Goal: Obtain resource: Download file/media

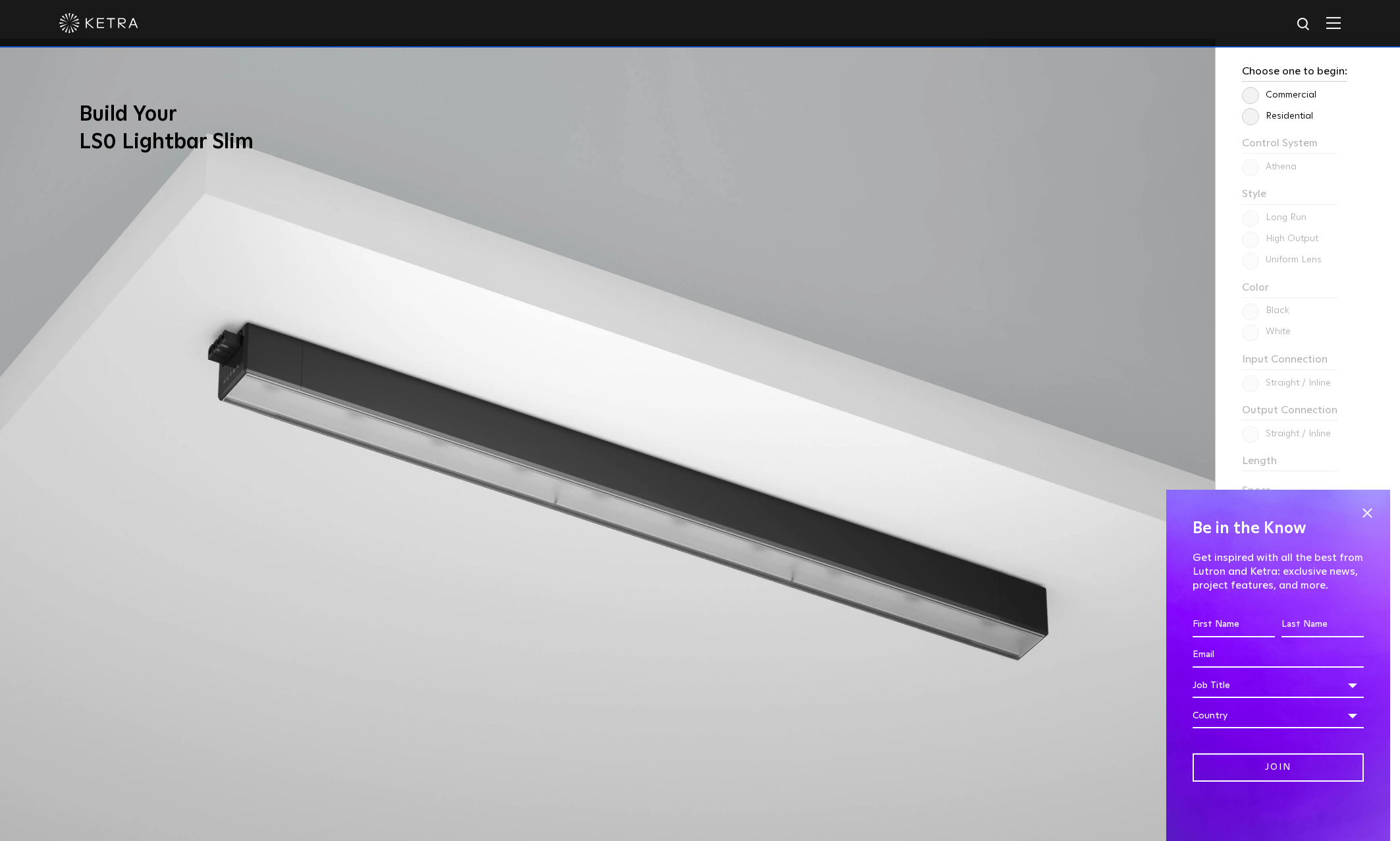
scroll to position [1384, 0]
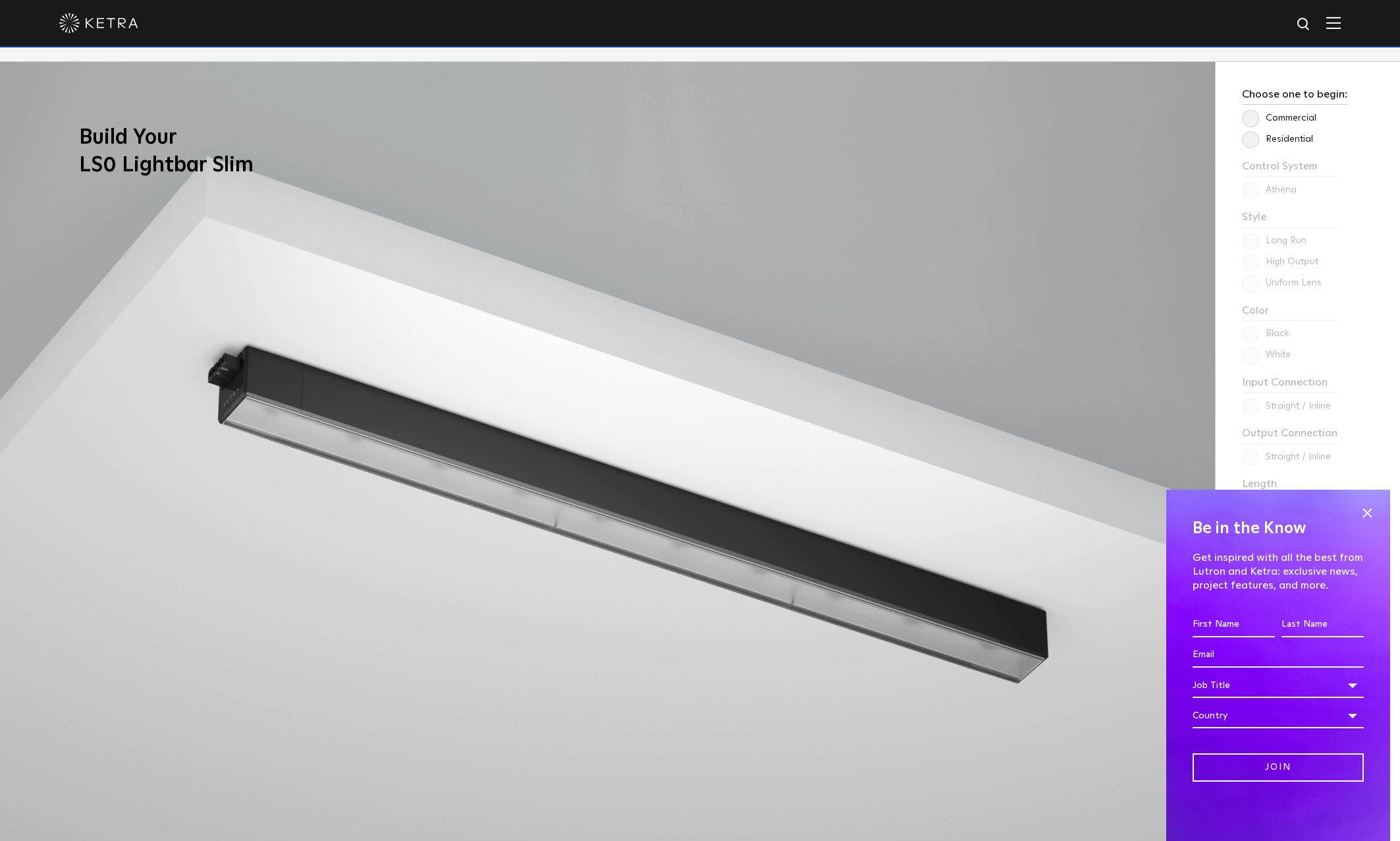
click at [1256, 118] on label "Commercial" at bounding box center [1280, 118] width 75 height 11
click at [0, 0] on input "Commercial" at bounding box center [0, 0] width 0 height 0
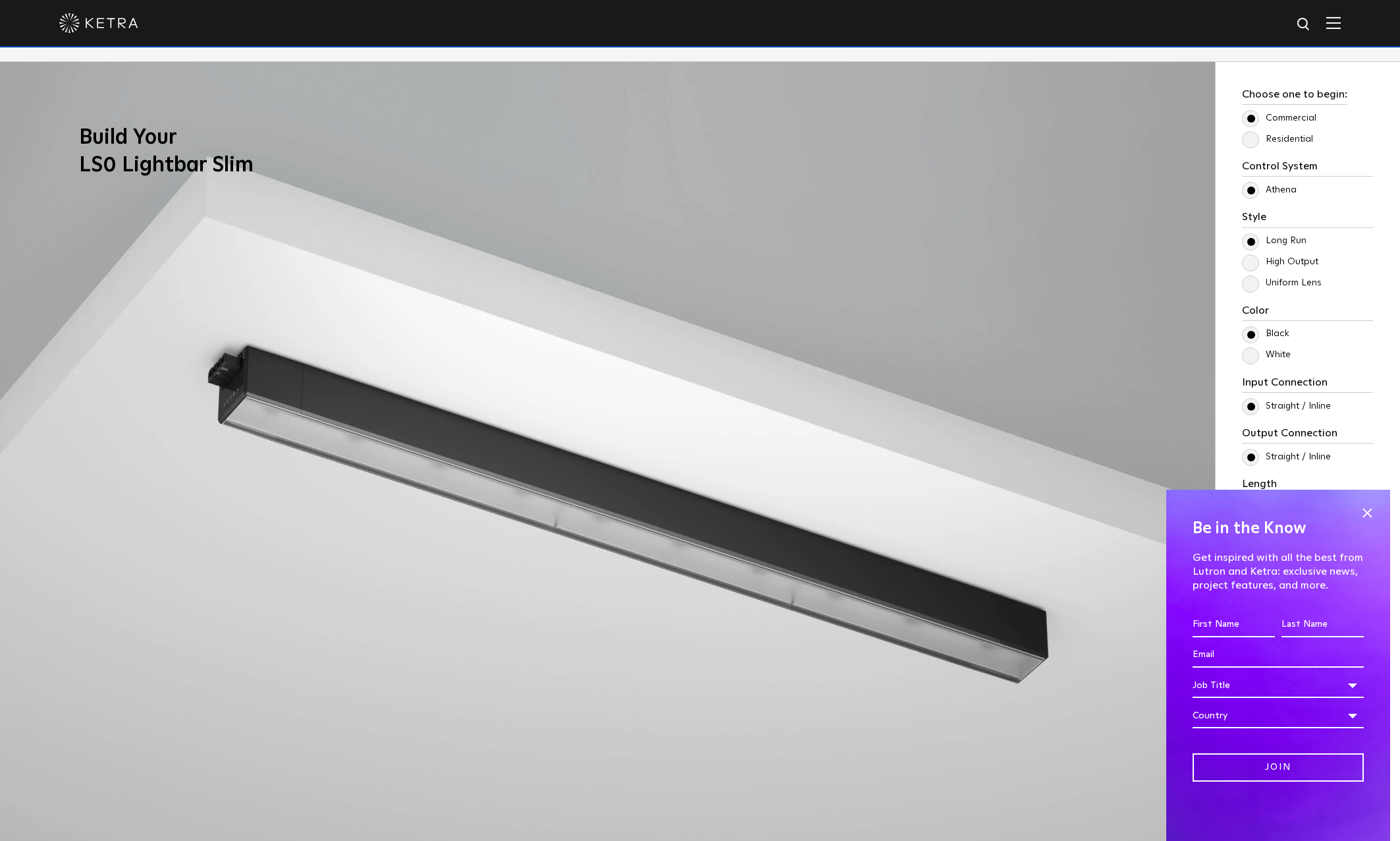
click at [1254, 282] on label "Uniform Lens" at bounding box center [1282, 282] width 80 height 11
click at [0, 0] on input "Uniform Lens" at bounding box center [0, 0] width 0 height 0
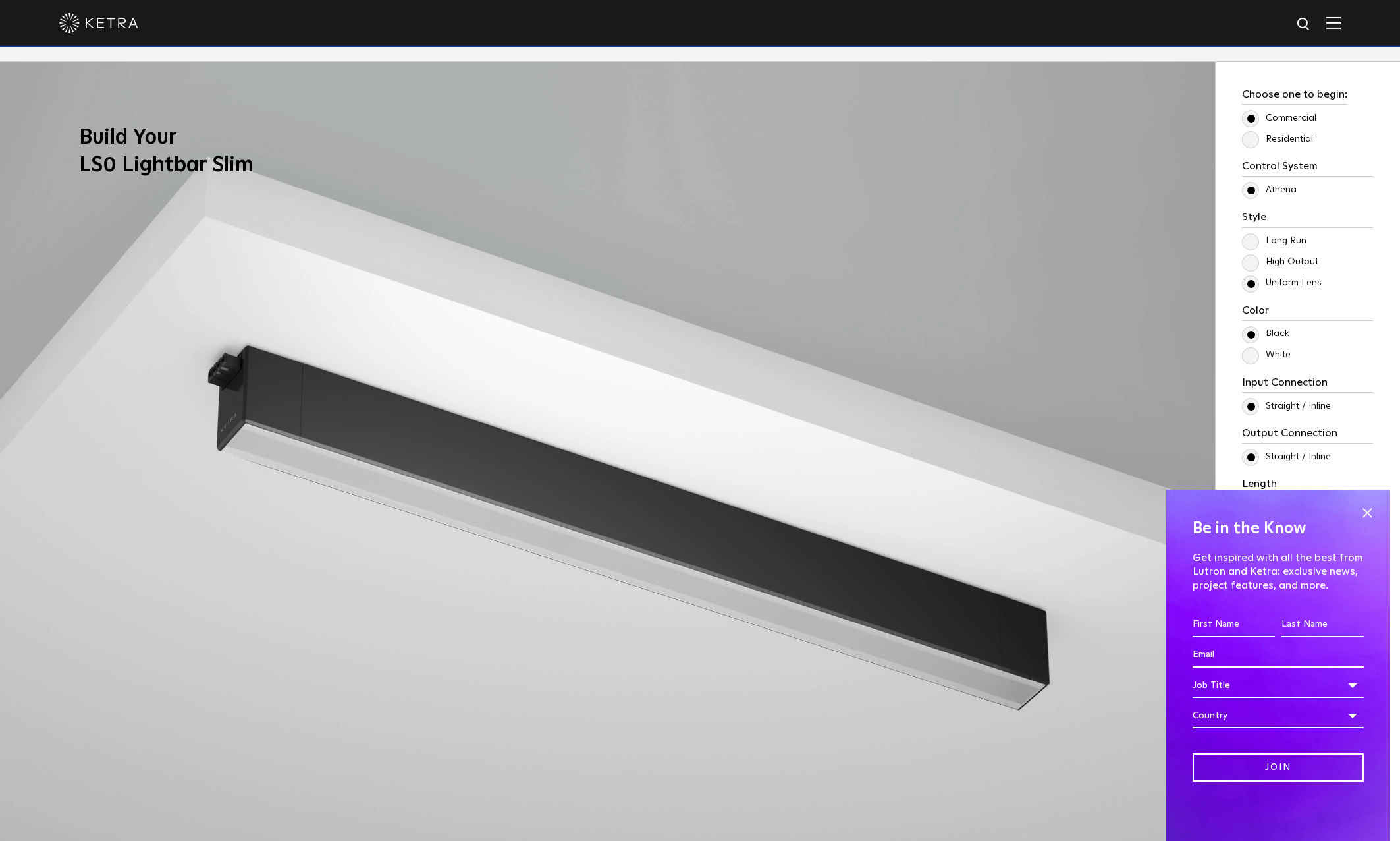
click at [1258, 265] on label "High Output" at bounding box center [1280, 262] width 76 height 11
click at [0, 0] on input "High Output" at bounding box center [0, 0] width 0 height 0
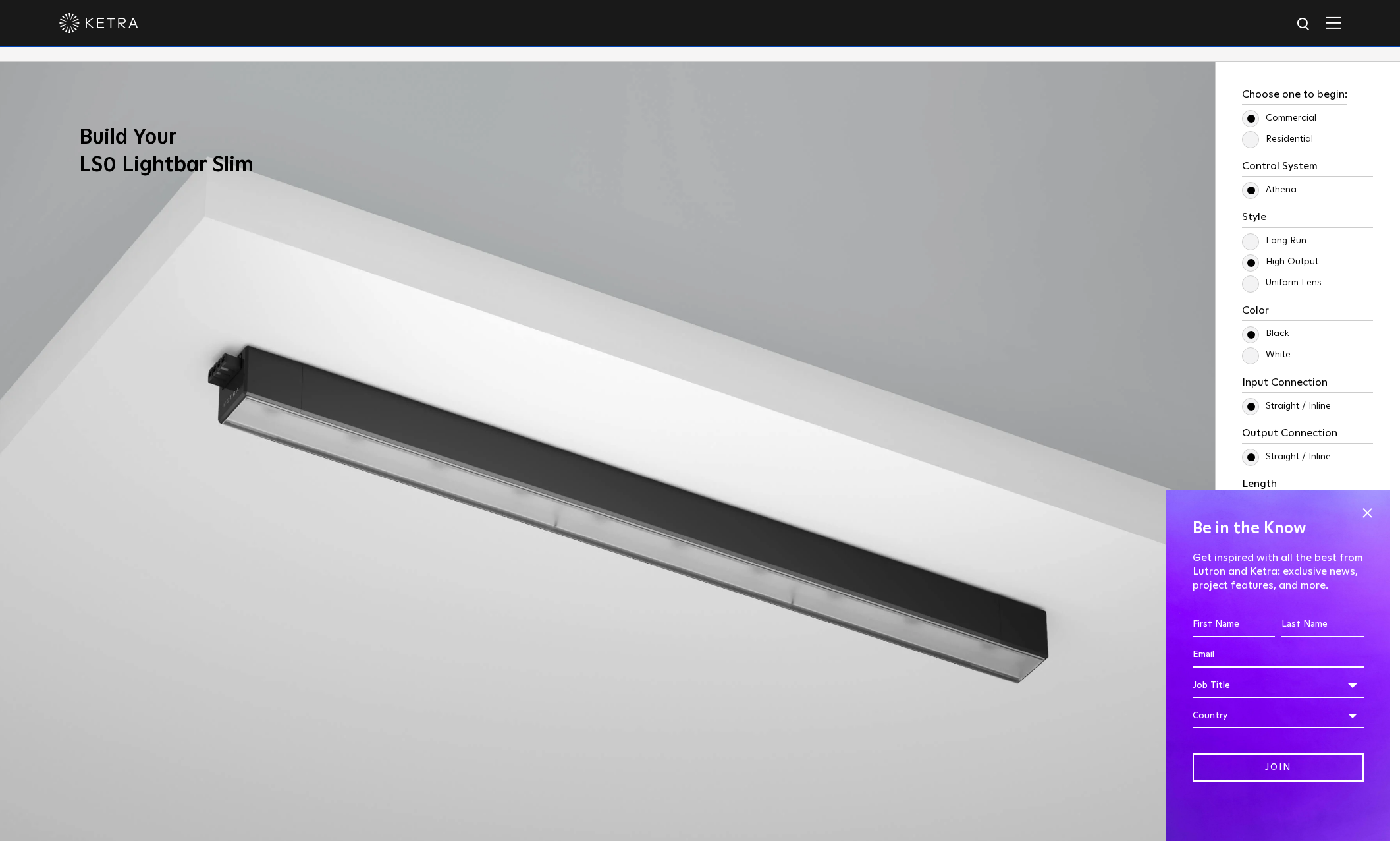
click at [1256, 242] on label "Long Run" at bounding box center [1275, 241] width 64 height 11
click at [0, 0] on input "Long Run" at bounding box center [0, 0] width 0 height 0
click at [1258, 285] on label "Uniform Lens" at bounding box center [1282, 282] width 80 height 11
click at [0, 0] on input "Uniform Lens" at bounding box center [0, 0] width 0 height 0
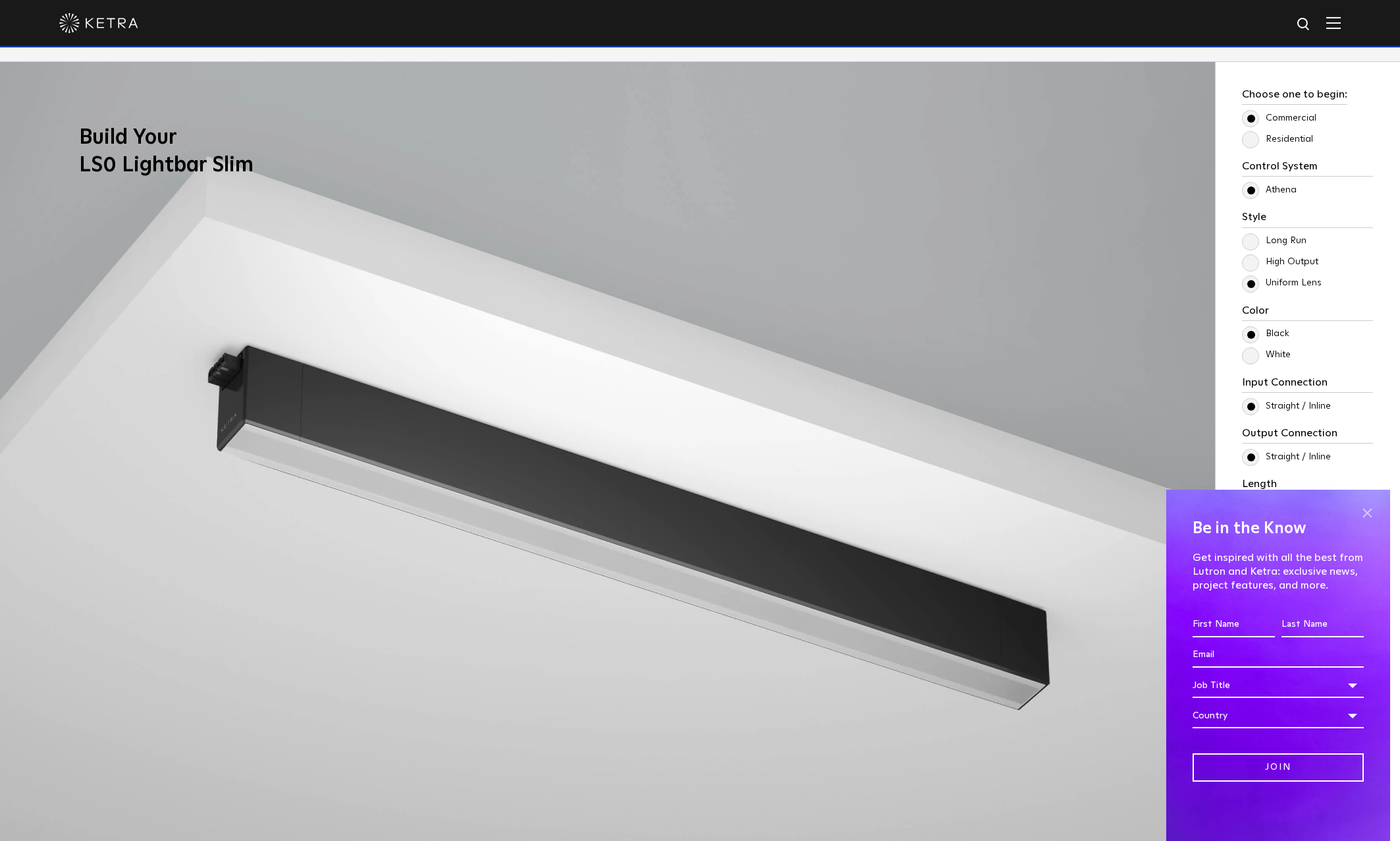
click at [1360, 505] on span at bounding box center [1367, 512] width 19 height 19
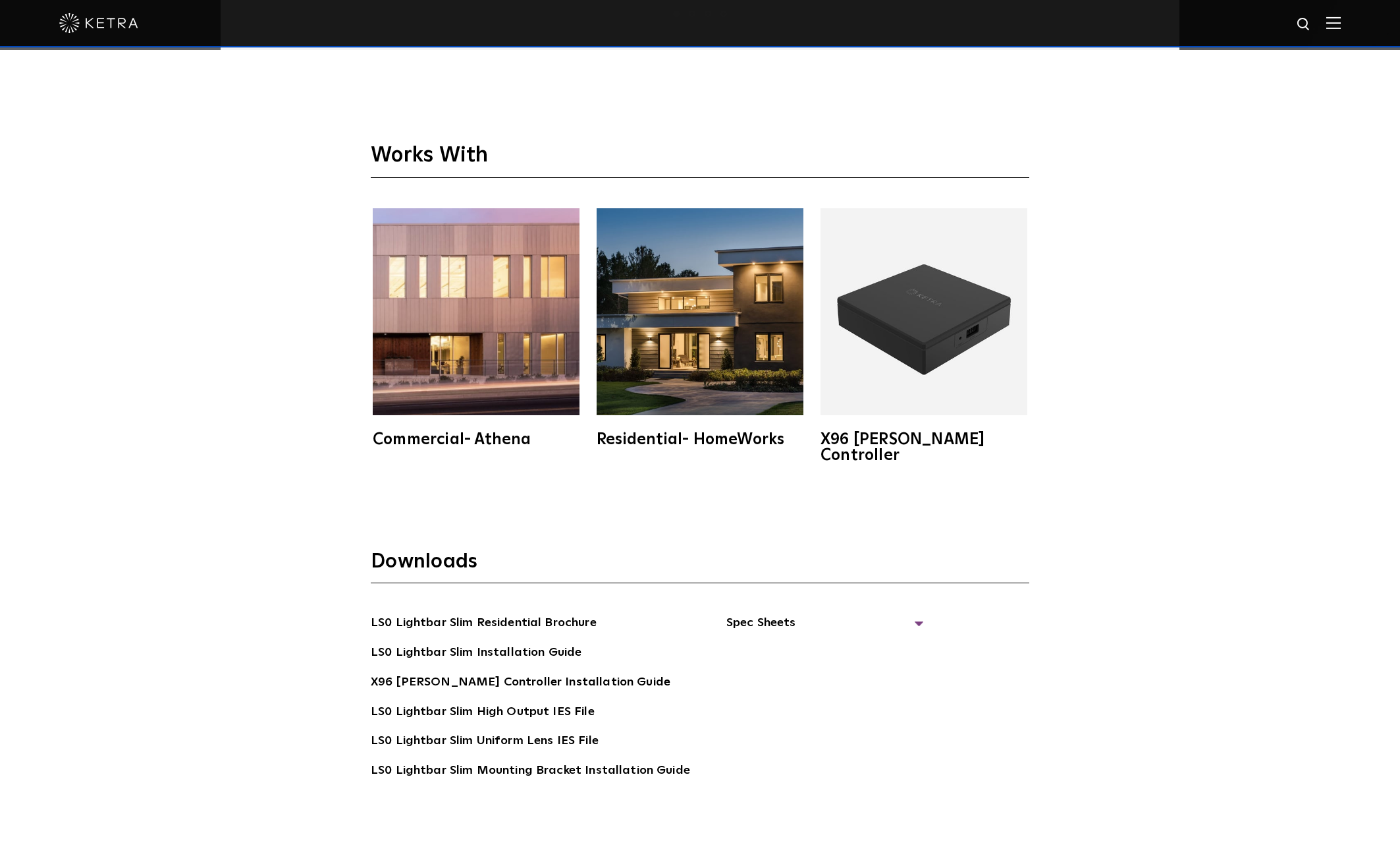
scroll to position [3097, 0]
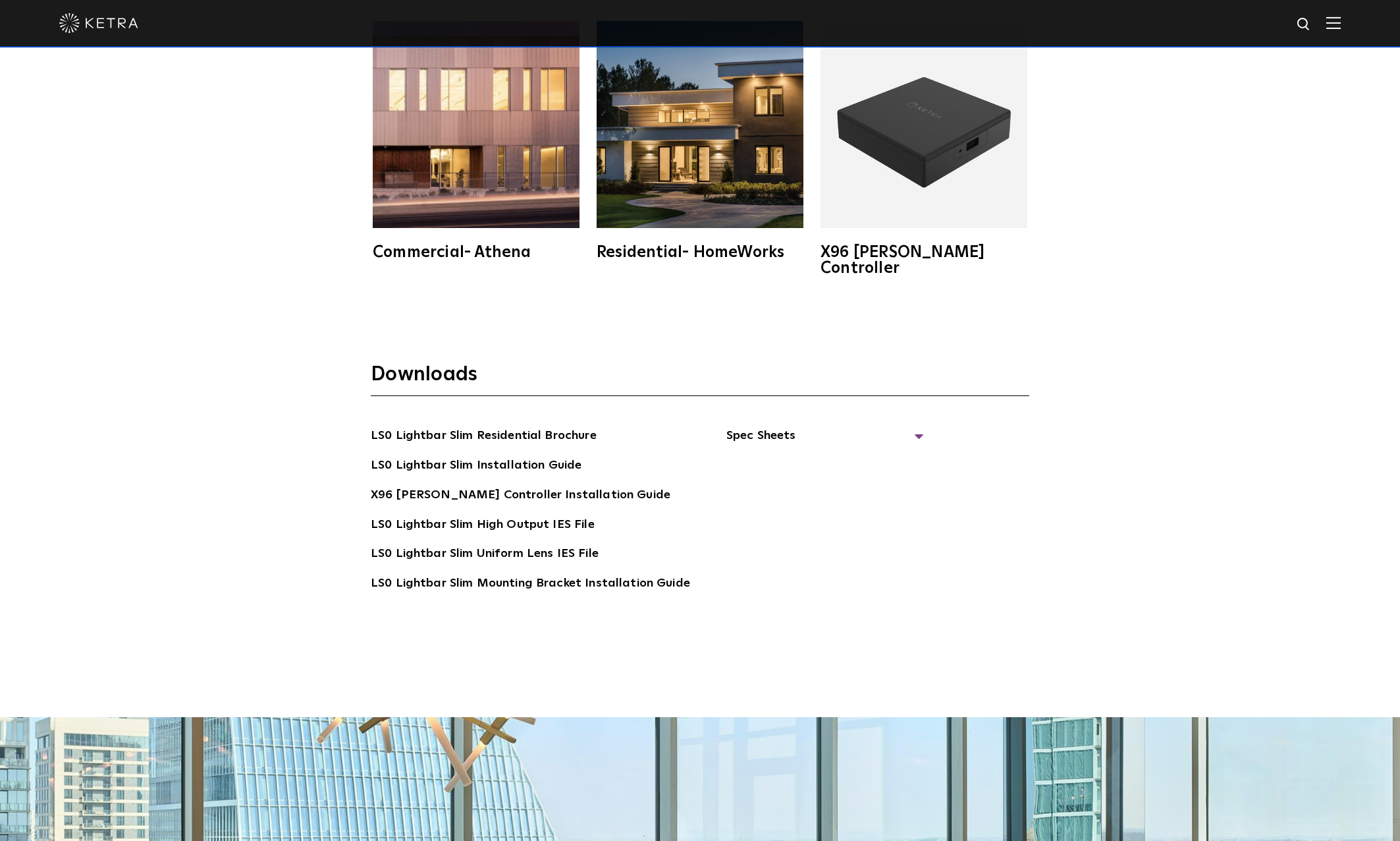
drag, startPoint x: 941, startPoint y: 418, endPoint x: 927, endPoint y: 419, distance: 14.0
click at [937, 426] on div "LS0 Lightbar Slim Residential Brochure LS0 Lightbar Slim Installation Guide X96…" at bounding box center [700, 528] width 659 height 205
click at [915, 426] on div "LS0 Lightbar Slim Residential Brochure LS0 Lightbar Slim Installation Guide X96…" at bounding box center [700, 528] width 659 height 205
click at [912, 426] on span "Spec Sheets" at bounding box center [825, 441] width 198 height 29
click at [876, 455] on link "LS0 Lightbar Slim Spec Sheet" at bounding box center [828, 466] width 169 height 21
